Goal: Check status: Check status

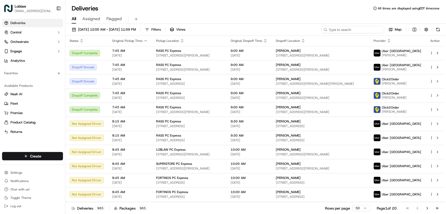
click at [359, 27] on input at bounding box center [352, 29] width 63 height 7
paste input "531900013697229"
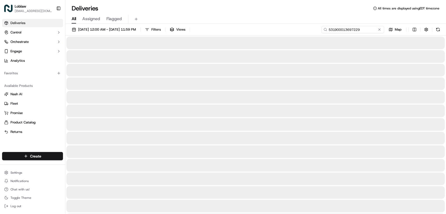
type input "531900013697229"
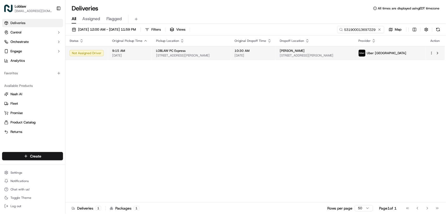
click at [271, 52] on span "10:30 AM" at bounding box center [253, 51] width 37 height 4
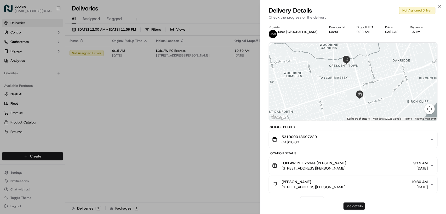
click at [352, 206] on button "See details" at bounding box center [354, 205] width 22 height 7
click at [359, 203] on button "See details" at bounding box center [354, 205] width 22 height 7
